Goal: Information Seeking & Learning: Learn about a topic

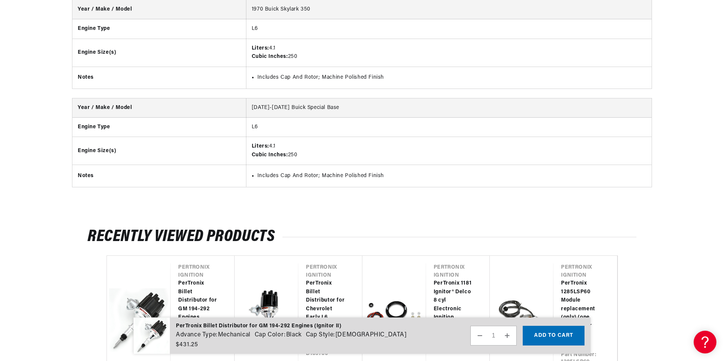
scroll to position [1325, 0]
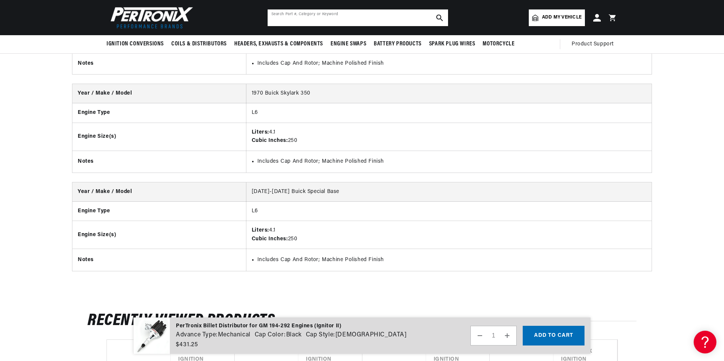
click at [296, 13] on input "text" at bounding box center [358, 17] width 180 height 17
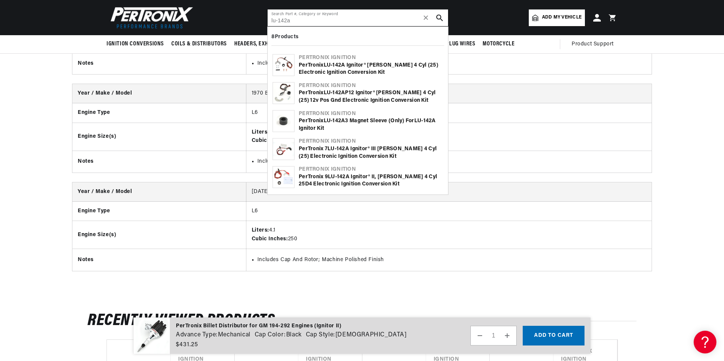
scroll to position [0, 0]
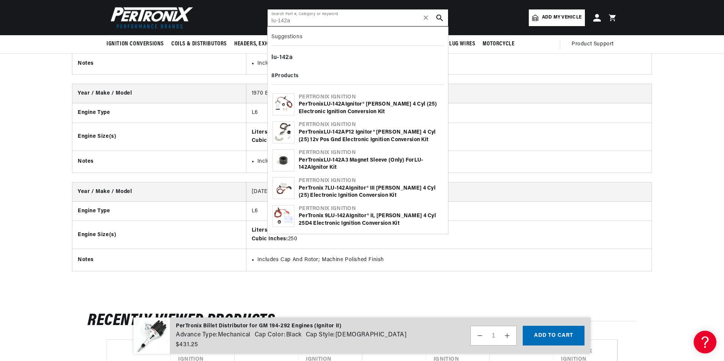
type input "lu-142a"
click at [365, 137] on div "PerTronix LU - 142A P12 Ignitor® Lucas 4 cyl (25) 12v Pos Gnd Electronic Igniti…" at bounding box center [371, 136] width 144 height 15
drag, startPoint x: 365, startPoint y: 137, endPoint x: 358, endPoint y: 136, distance: 6.6
click at [358, 136] on div "PerTronix LU - 142A P12 Ignitor® Lucas 4 cyl (25) 12v Pos Gnd Electronic Igniti…" at bounding box center [371, 136] width 144 height 15
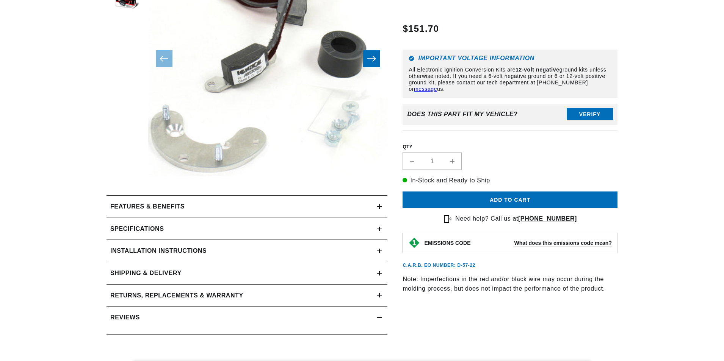
scroll to position [189, 0]
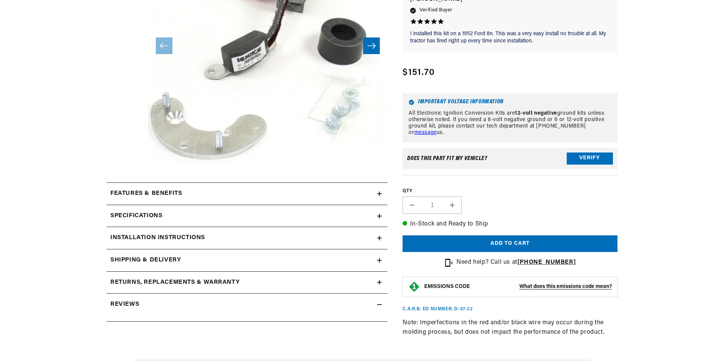
click at [182, 238] on h2 "Installation instructions" at bounding box center [157, 238] width 95 height 10
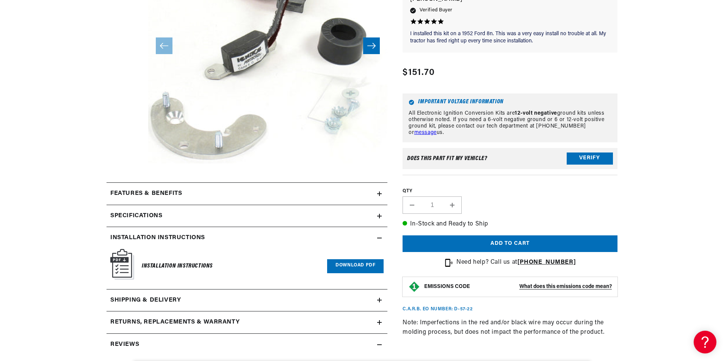
scroll to position [0, 0]
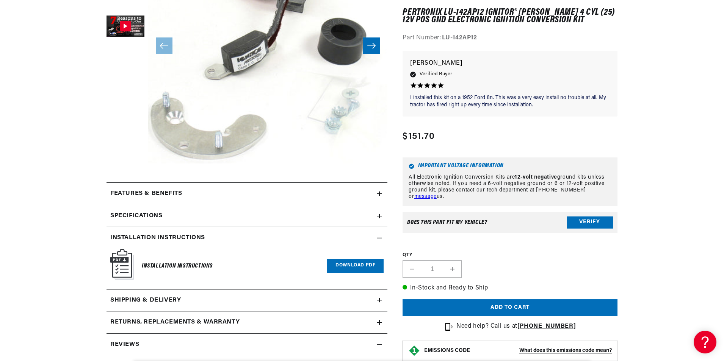
click at [365, 268] on link "Download PDF" at bounding box center [355, 267] width 56 height 14
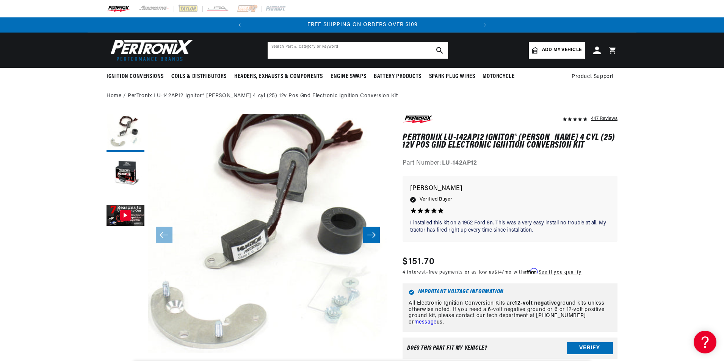
click at [331, 50] on input "text" at bounding box center [358, 50] width 180 height 17
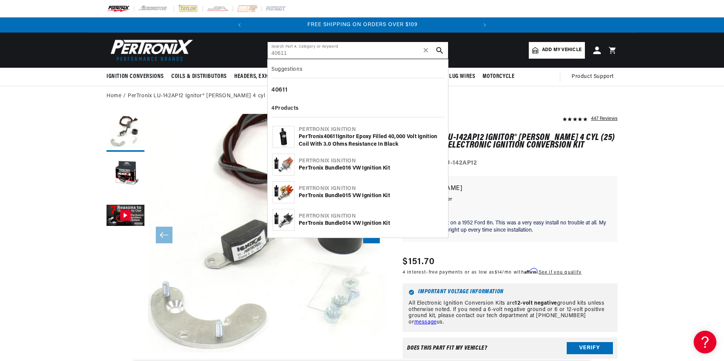
type input "40611"
click at [374, 142] on div "PerTronix 40611 Ignitor Epoxy Filled 40,000 Volt Ignition Coil with 3.0 Ohms Re…" at bounding box center [371, 140] width 144 height 15
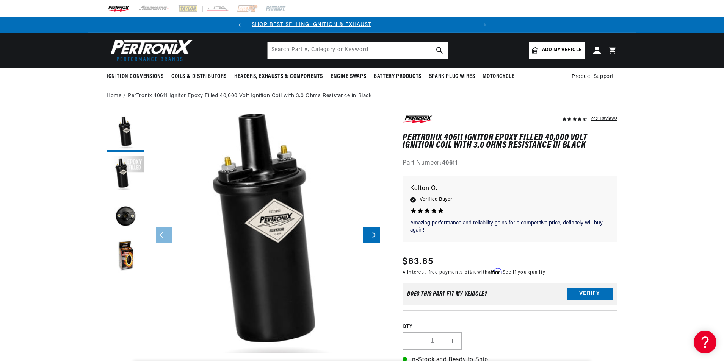
scroll to position [0, 230]
click at [324, 49] on input "text" at bounding box center [358, 50] width 180 height 17
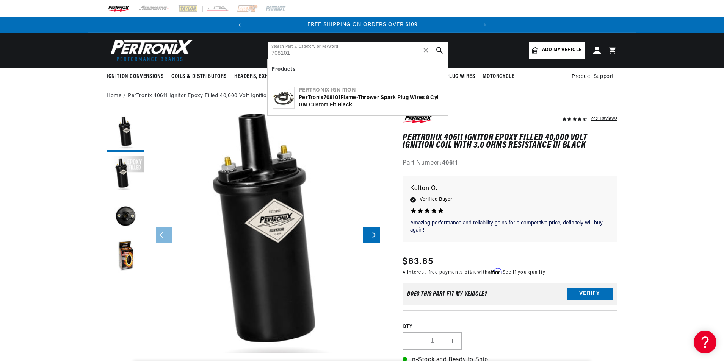
type input "708101"
click at [348, 100] on div "PerTronix 708101 Flame-Thrower Spark Plug Wires 8 cyl GM Custom Fit Black" at bounding box center [371, 101] width 144 height 15
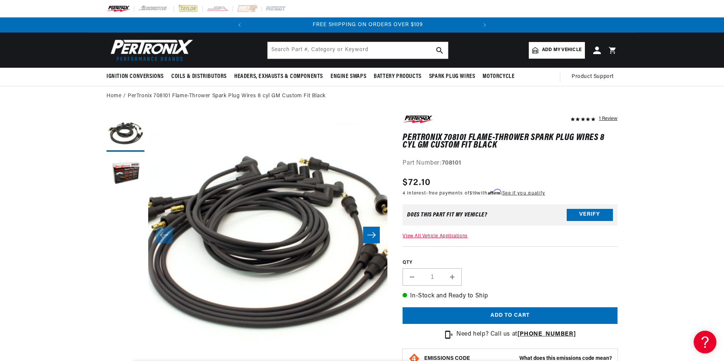
scroll to position [0, 230]
click at [318, 50] on input "text" at bounding box center [358, 50] width 180 height 17
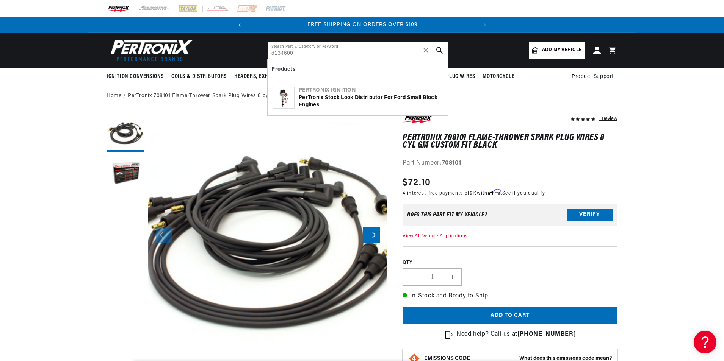
type input "d134600"
click at [349, 95] on div "PerTronix Stock Look Distributor for Ford Small Block Engines" at bounding box center [371, 101] width 144 height 15
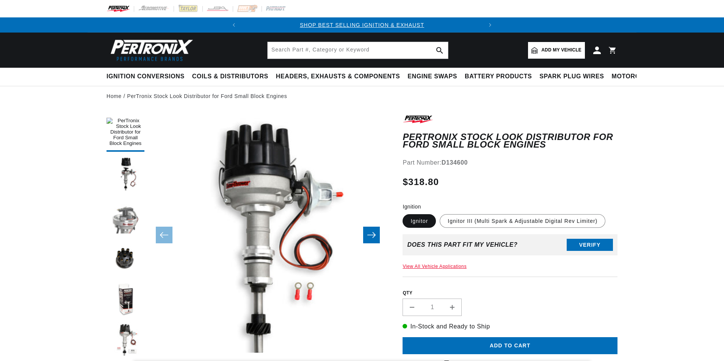
click at [132, 212] on button "Load image 3 in gallery view" at bounding box center [125, 216] width 38 height 38
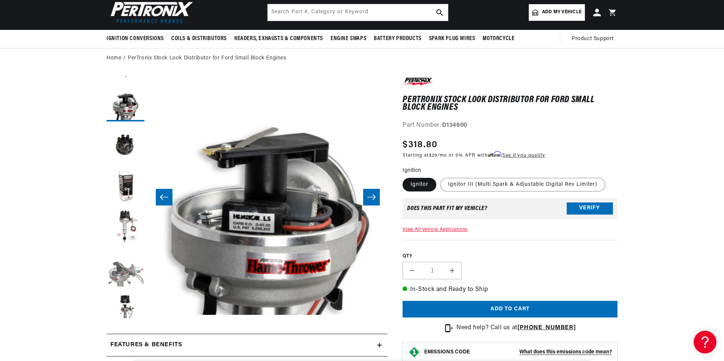
scroll to position [0, 230]
click at [124, 273] on button "Load image 7 in gallery view" at bounding box center [125, 269] width 38 height 38
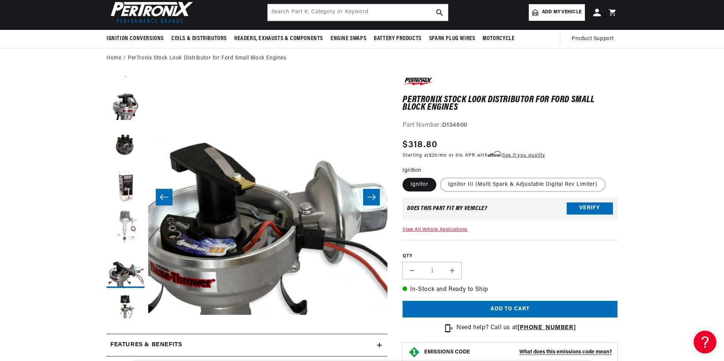
scroll to position [0, 0]
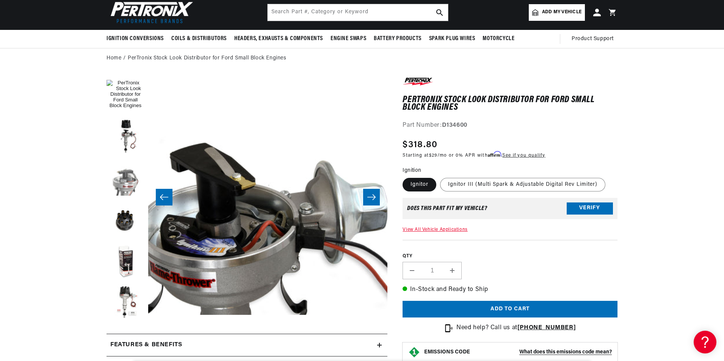
click at [127, 171] on button "Load image 3 in gallery view" at bounding box center [125, 179] width 38 height 38
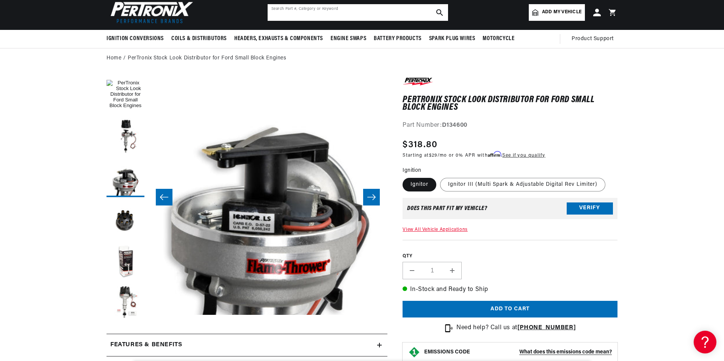
click at [300, 12] on input "text" at bounding box center [358, 12] width 180 height 17
drag, startPoint x: 302, startPoint y: 16, endPoint x: 233, endPoint y: 24, distance: 69.0
click at [233, 24] on header "BETTER SEARCH RESULTS Add your vehicle's year, make, and model to find parts be…" at bounding box center [362, 12] width 549 height 35
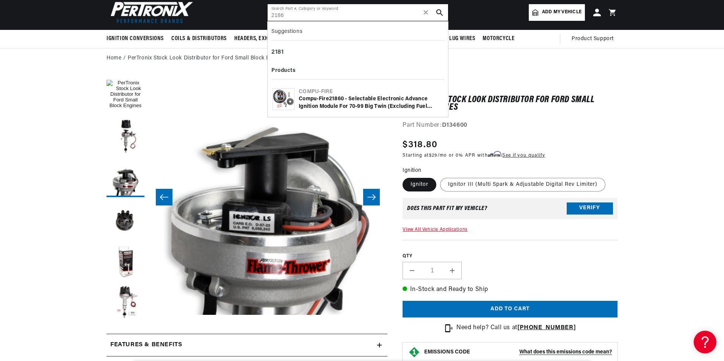
scroll to position [0, 230]
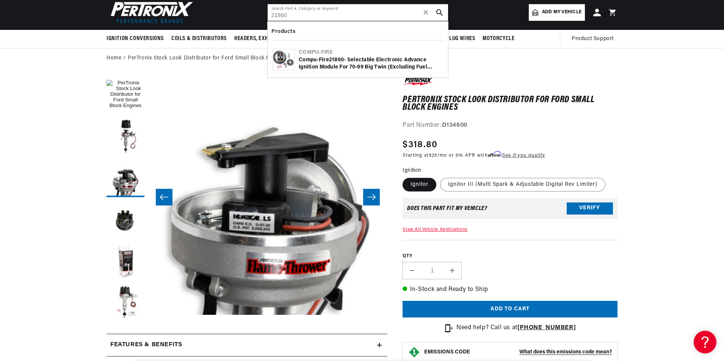
type input "21860"
click at [358, 66] on div "Compu-Fire 21860 - Selectable Electronic Advance Ignition Module for 70-99 Big …" at bounding box center [371, 63] width 144 height 15
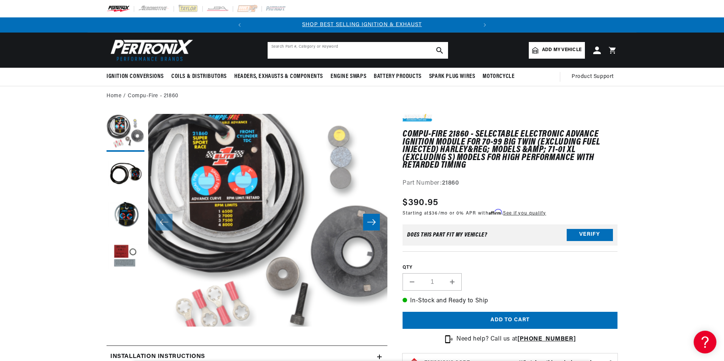
click at [305, 55] on input "text" at bounding box center [358, 50] width 180 height 17
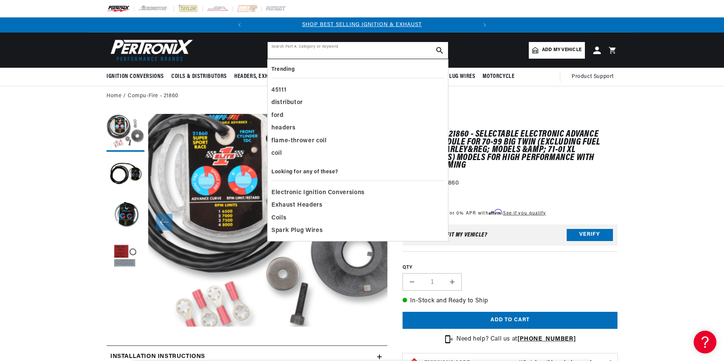
type input "1"
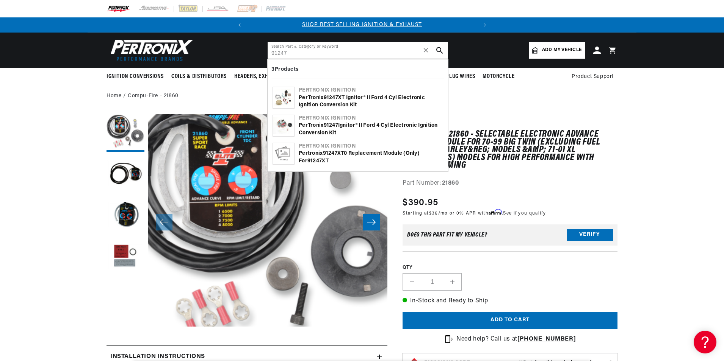
type input "91247"
click at [329, 102] on div "PerTronix 91247 XT Ignitor® II Ford 4 cyl Electronic Ignition Conversion Kit" at bounding box center [371, 101] width 144 height 15
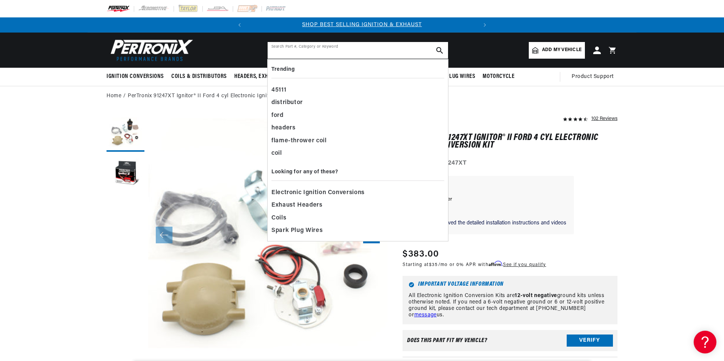
click at [316, 51] on input "text" at bounding box center [358, 50] width 180 height 17
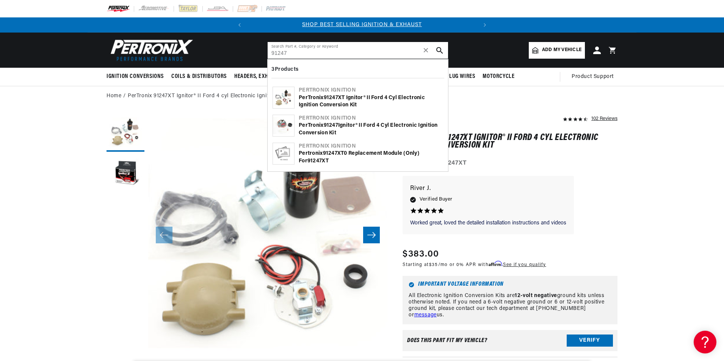
type input "91247"
click at [328, 128] on b "91247" at bounding box center [331, 126] width 14 height 6
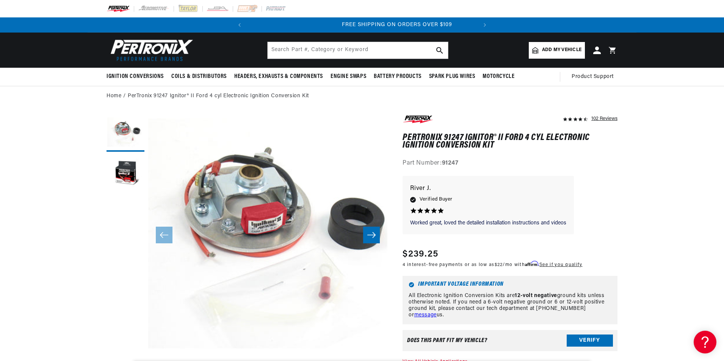
scroll to position [0, 230]
click at [291, 47] on input "text" at bounding box center [358, 50] width 180 height 17
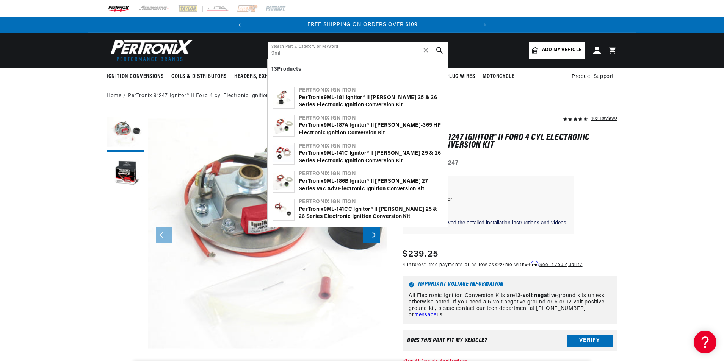
type input "9ml"
click at [334, 100] on b "9ML" at bounding box center [329, 98] width 11 height 6
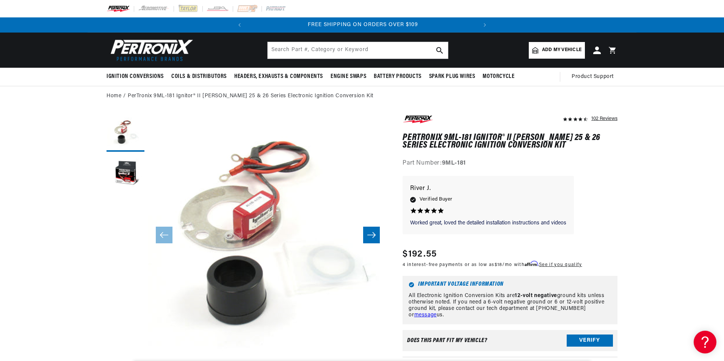
scroll to position [0, 230]
click at [296, 54] on input "text" at bounding box center [358, 50] width 180 height 17
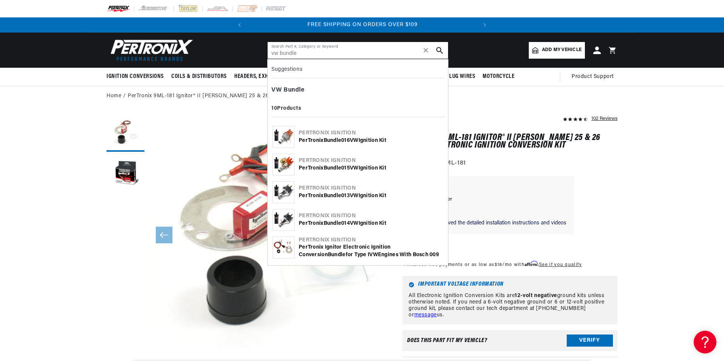
type input "vw bundle"
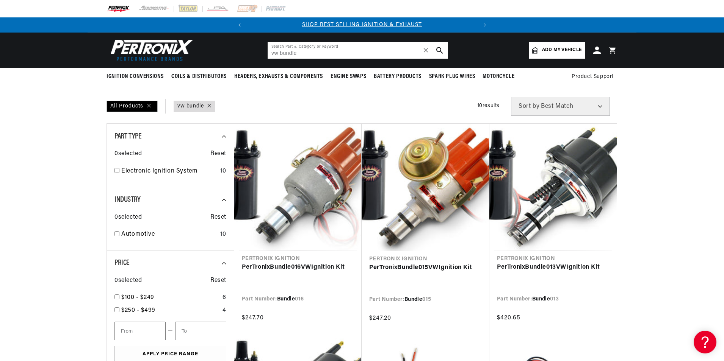
drag, startPoint x: 308, startPoint y: 54, endPoint x: 177, endPoint y: 44, distance: 131.5
click at [177, 44] on header "BETTER SEARCH RESULTS Add your vehicle's year, make, and model to find parts be…" at bounding box center [362, 50] width 549 height 35
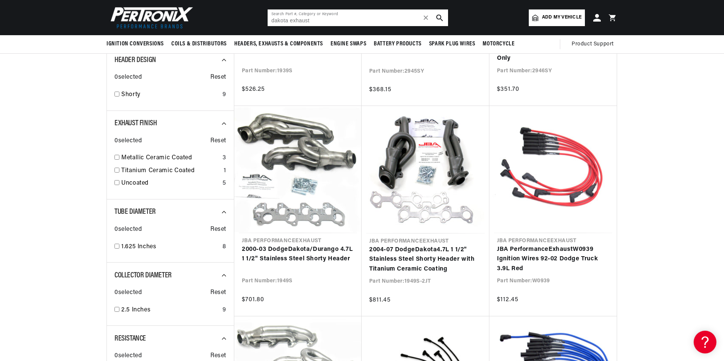
scroll to position [189, 0]
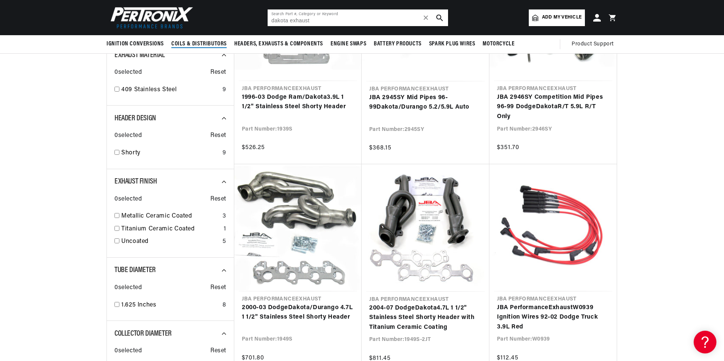
drag, startPoint x: 341, startPoint y: 23, endPoint x: 194, endPoint y: 35, distance: 147.9
click at [194, 35] on header "BETTER SEARCH RESULTS Add your vehicle's year, make, and model to find parts be…" at bounding box center [362, 17] width 549 height 35
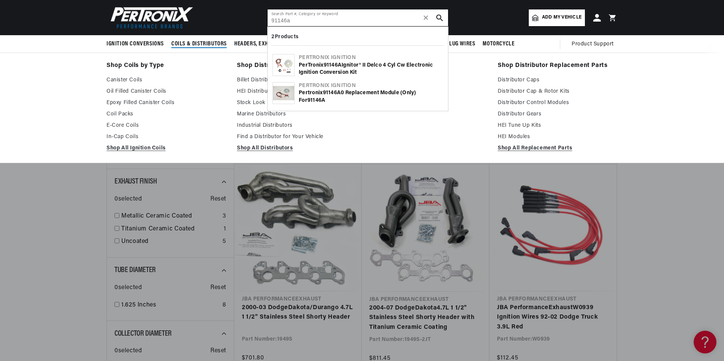
scroll to position [0, 0]
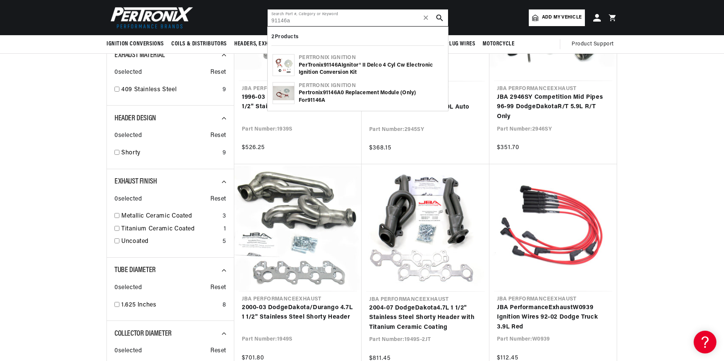
type input "91146a"
click at [360, 77] on div "Pertronix Ignition PerTronix 91146A Ignitor® II Delco 4 cyl cw Electronic Ignit…" at bounding box center [357, 66] width 173 height 28
click at [353, 68] on div "PerTronix 91146A Ignitor® II Delco 4 cyl cw Electronic Ignition Conversion Kit" at bounding box center [371, 69] width 144 height 15
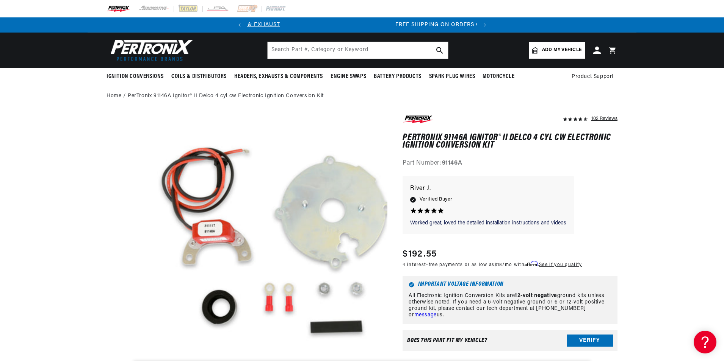
scroll to position [0, 230]
click at [314, 45] on input "text" at bounding box center [358, 50] width 180 height 17
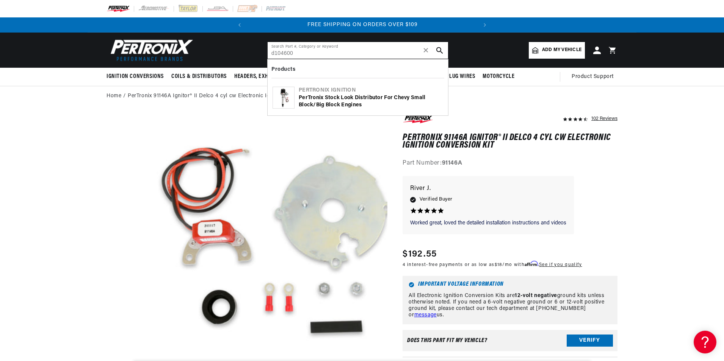
type input "d104600"
click at [341, 102] on div "PerTronix Stock Look Distributor for Chevy Small Block/Big Block Engines" at bounding box center [371, 101] width 144 height 15
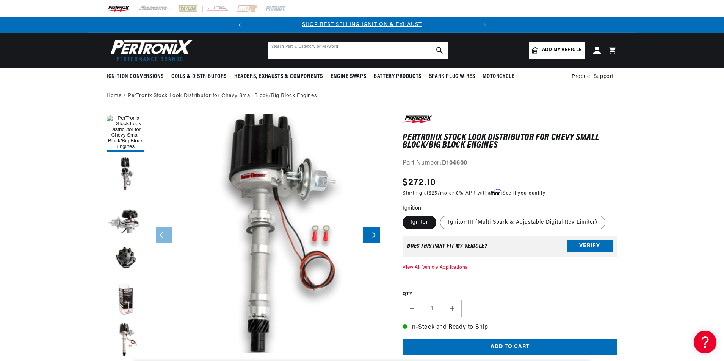
click at [285, 42] on input "text" at bounding box center [358, 50] width 180 height 17
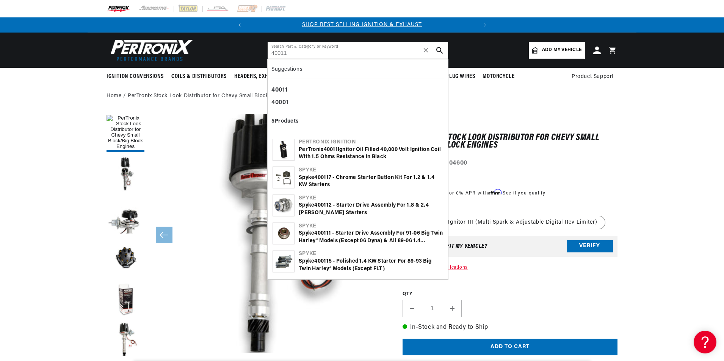
type input "40011"
click at [357, 156] on div "PerTronix 40011 Ignitor Oil Filled 40,000 Volt Ignition Coil with 1.5 Ohms Resi…" at bounding box center [371, 153] width 144 height 15
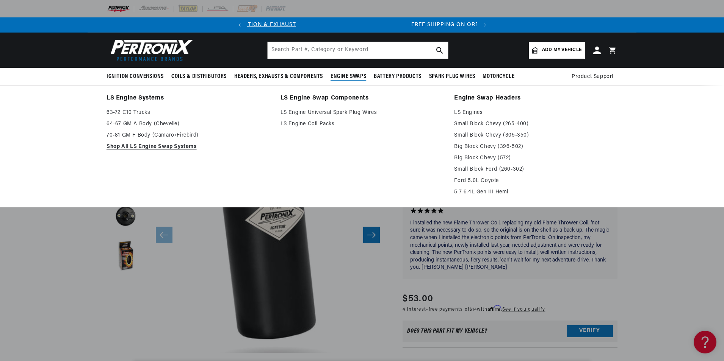
scroll to position [0, 230]
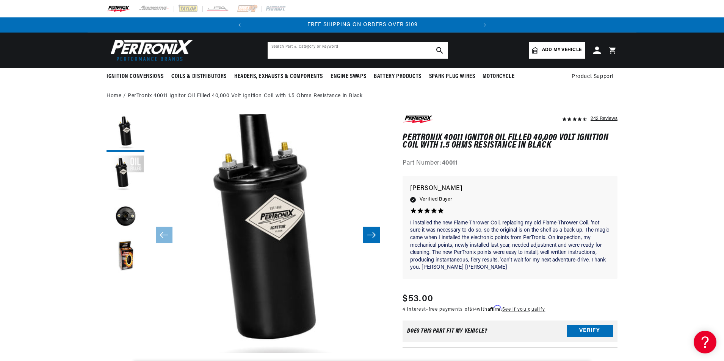
click at [341, 50] on input "text" at bounding box center [358, 50] width 180 height 17
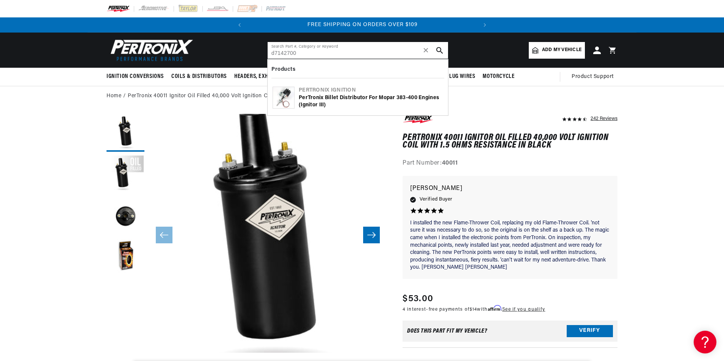
type input "d7142700"
click at [341, 100] on div "PerTronix Billet Distributor for Mopar 383-400 Engines (Ignitor III)" at bounding box center [371, 101] width 144 height 15
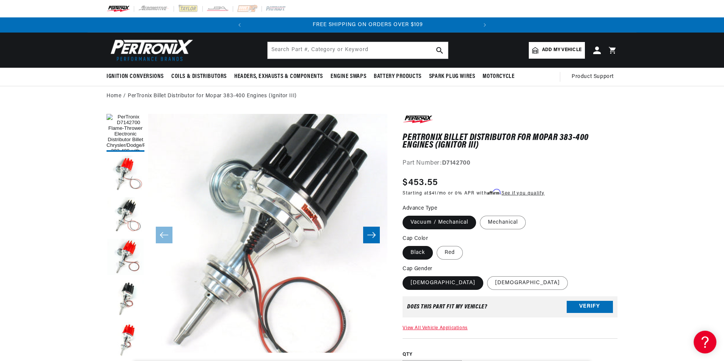
scroll to position [0, 230]
click at [308, 52] on input "text" at bounding box center [358, 50] width 180 height 17
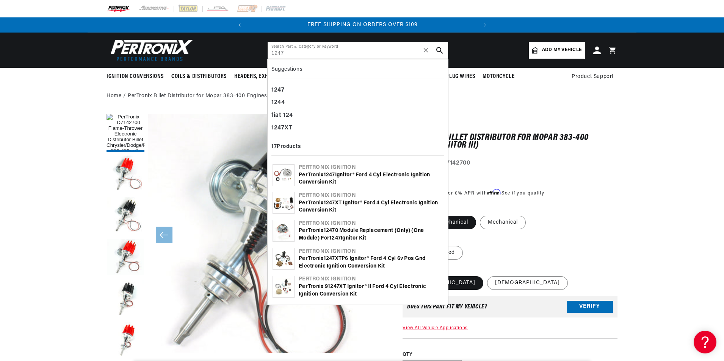
type input "1247"
click at [334, 174] on b "1247" at bounding box center [329, 175] width 11 height 6
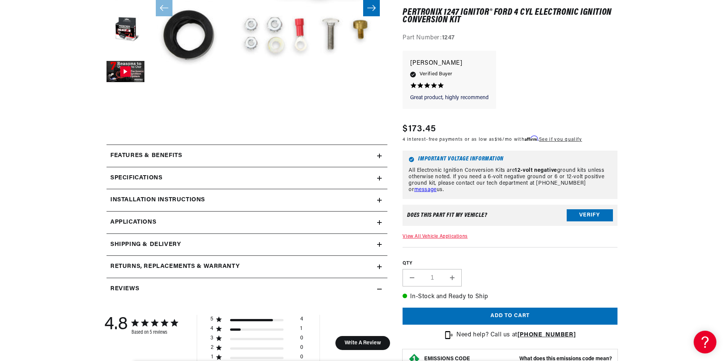
scroll to position [0, 230]
click at [175, 203] on h2 "Installation instructions" at bounding box center [157, 201] width 95 height 10
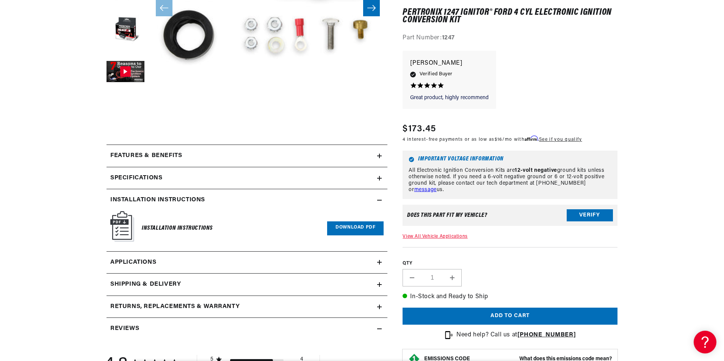
click at [347, 227] on link "Download PDF" at bounding box center [355, 229] width 56 height 14
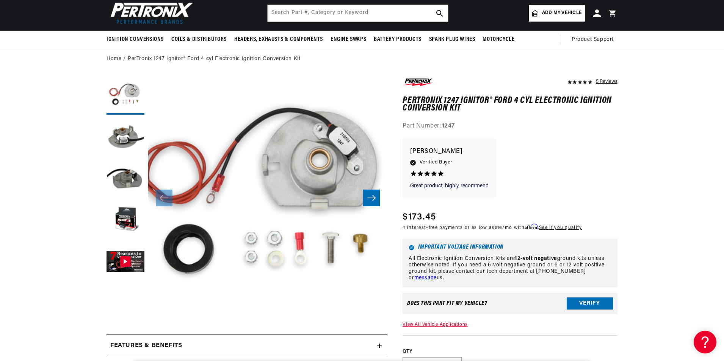
scroll to position [0, 0]
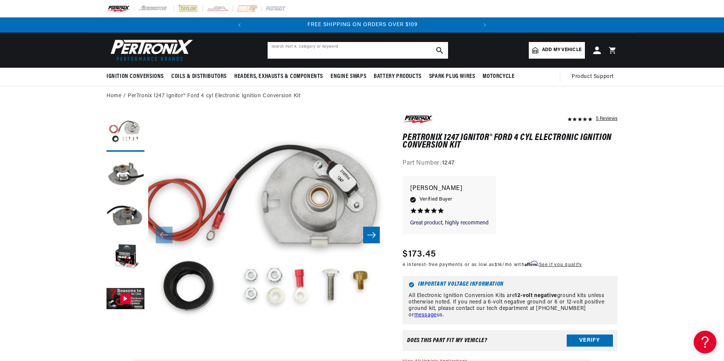
click at [369, 55] on input "text" at bounding box center [358, 50] width 180 height 17
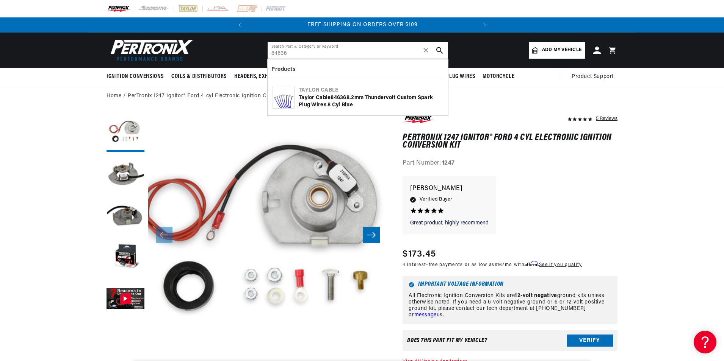
type input "84636"
click at [321, 101] on div "Taylor Cable 84636 8.2mm Thundervolt Custom Spark Plug Wires 8 cyl blue" at bounding box center [371, 101] width 144 height 15
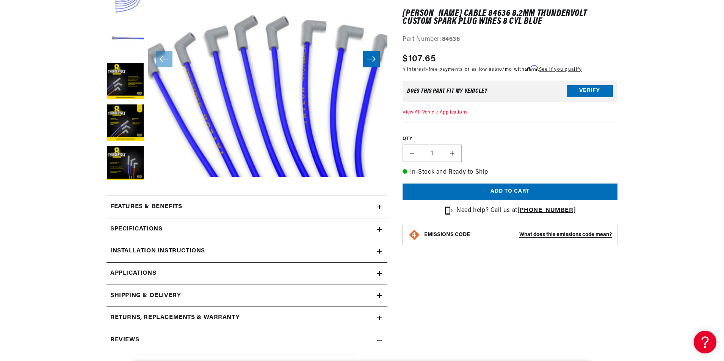
scroll to position [189, 0]
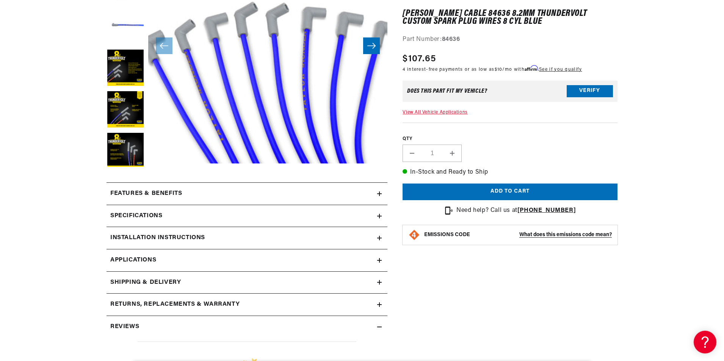
click at [141, 214] on h2 "Specifications" at bounding box center [136, 216] width 52 height 10
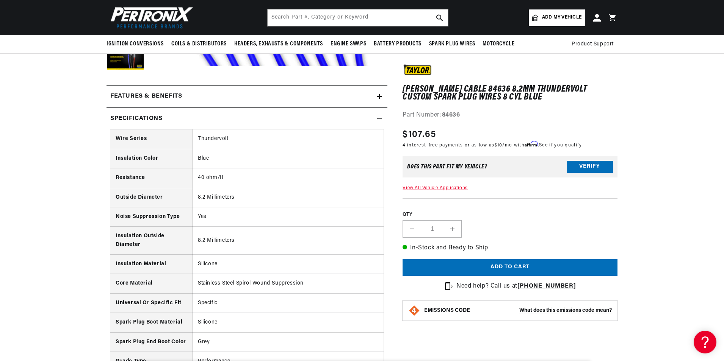
scroll to position [265, 0]
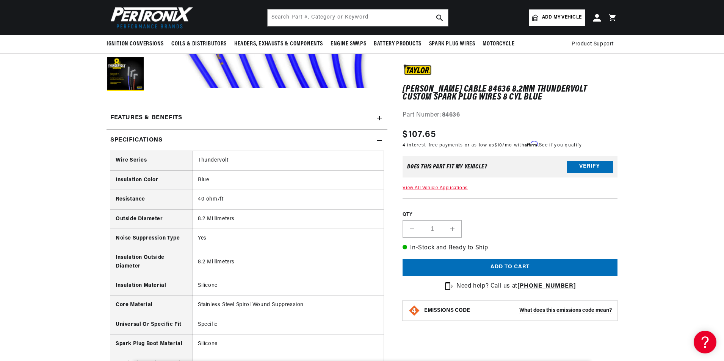
click at [153, 118] on h2 "Features & Benefits" at bounding box center [146, 118] width 72 height 10
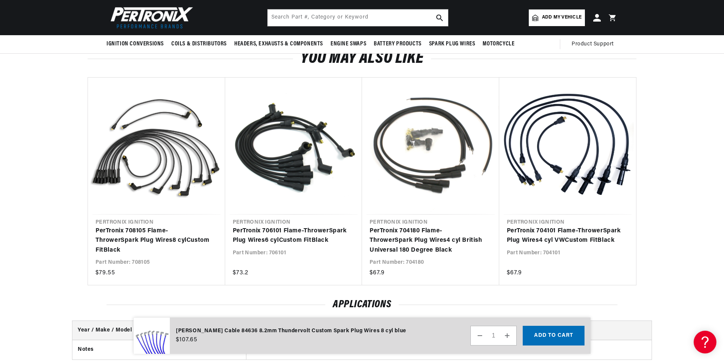
scroll to position [0, 0]
